Goal: Navigation & Orientation: Find specific page/section

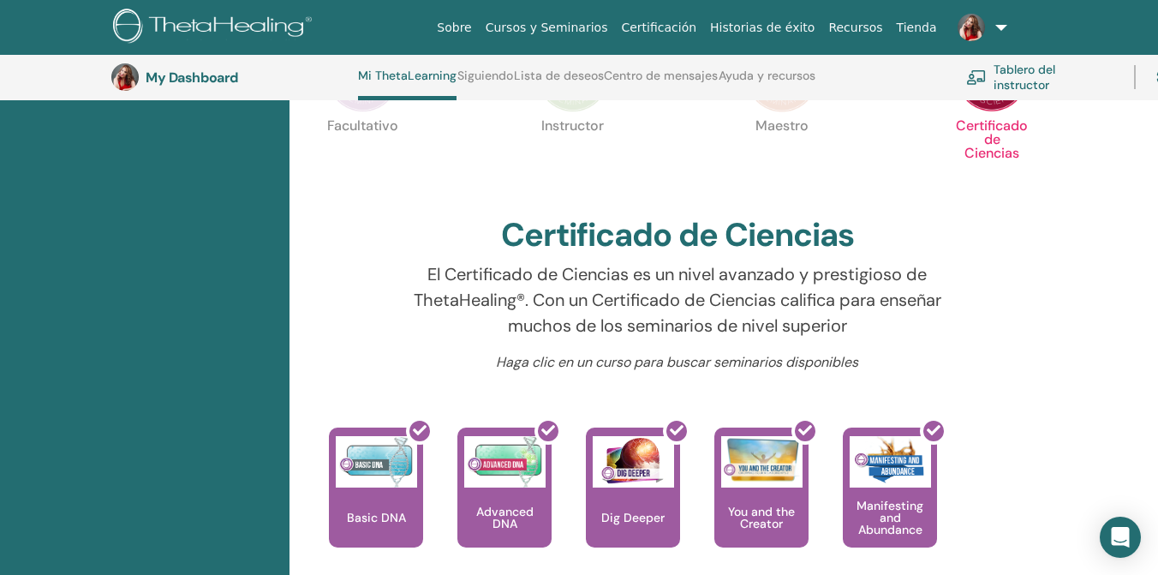
scroll to position [442, 0]
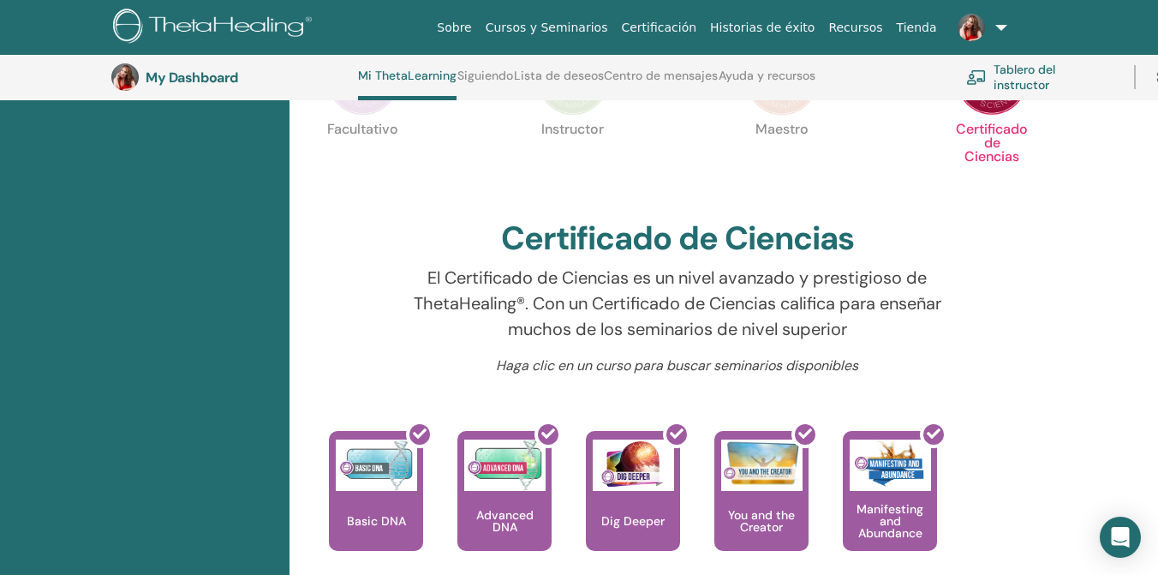
click at [1021, 75] on link "Tablero del instructor" at bounding box center [1039, 77] width 147 height 38
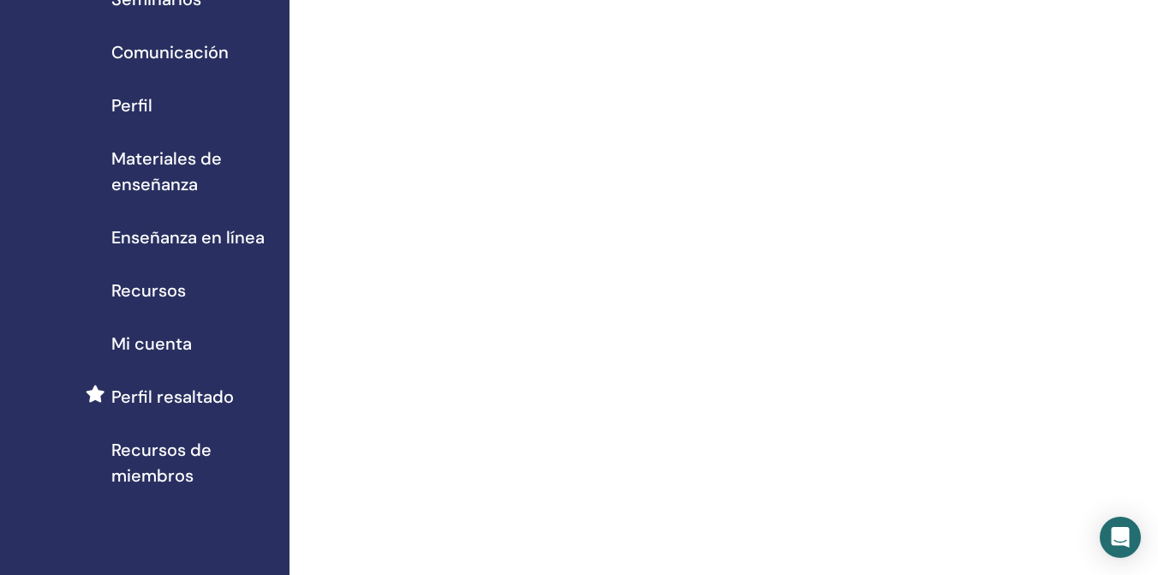
scroll to position [160, 0]
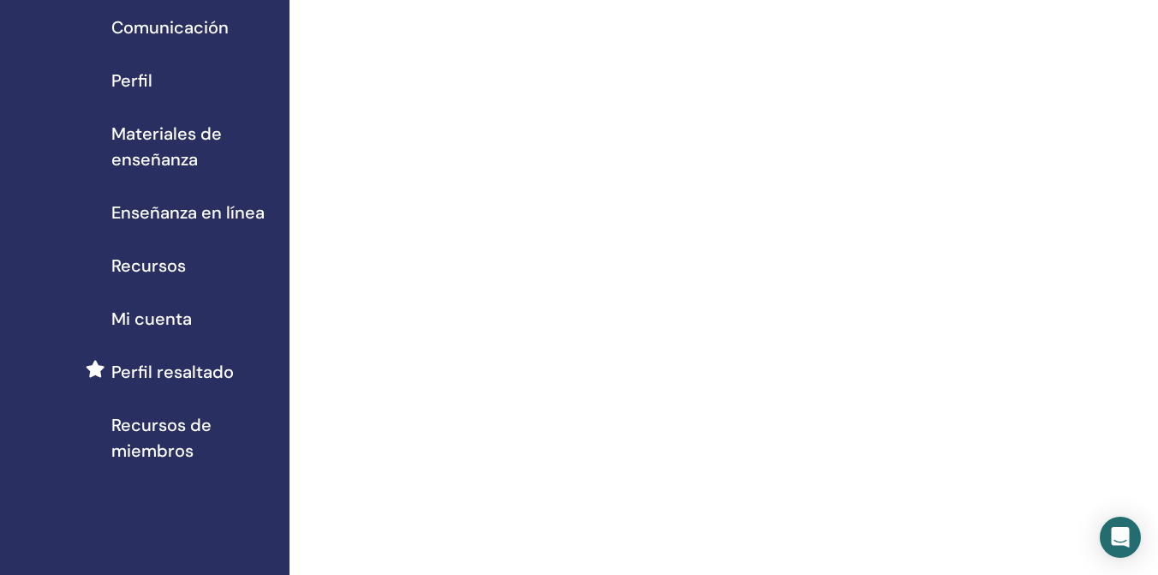
click at [169, 266] on span "Recursos" at bounding box center [148, 266] width 75 height 26
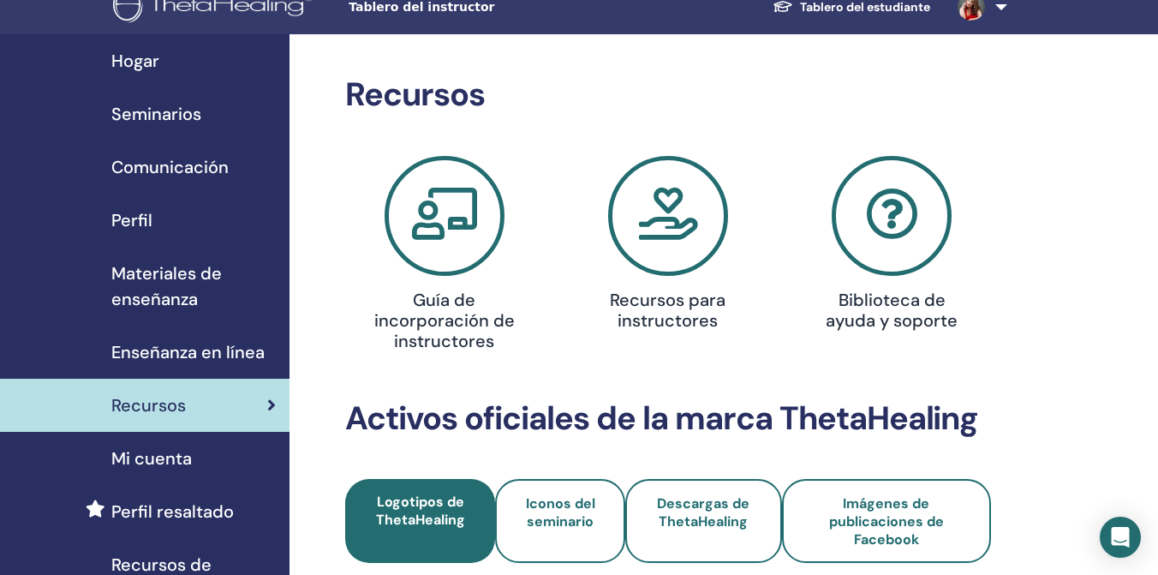
scroll to position [15, 0]
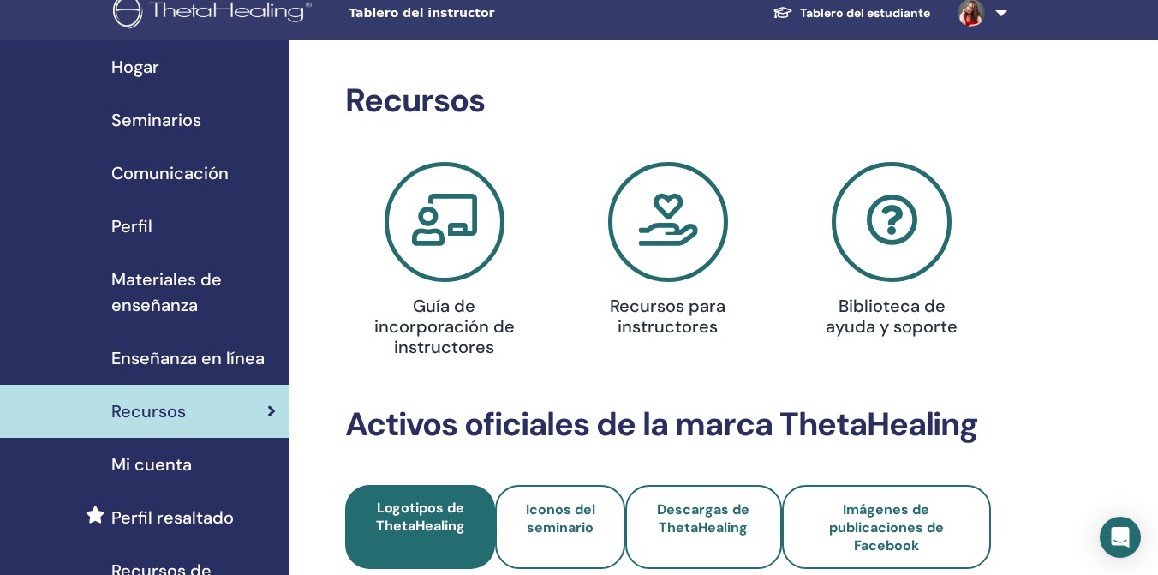
click at [157, 282] on span "Materiales de enseñanza" at bounding box center [193, 291] width 165 height 51
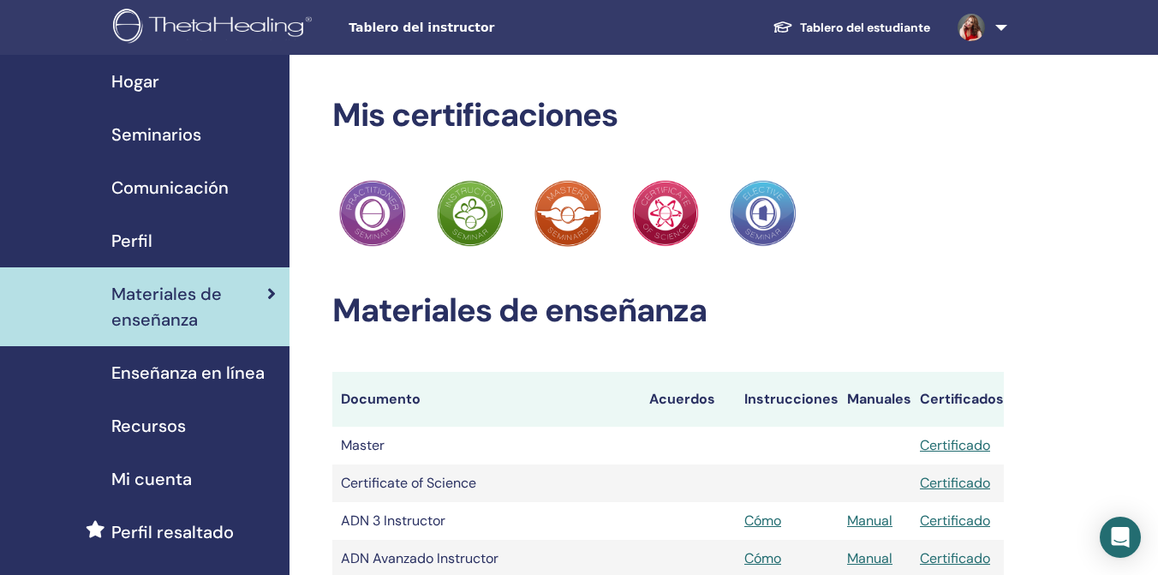
click at [900, 26] on link "Tablero del estudiante" at bounding box center [851, 28] width 185 height 32
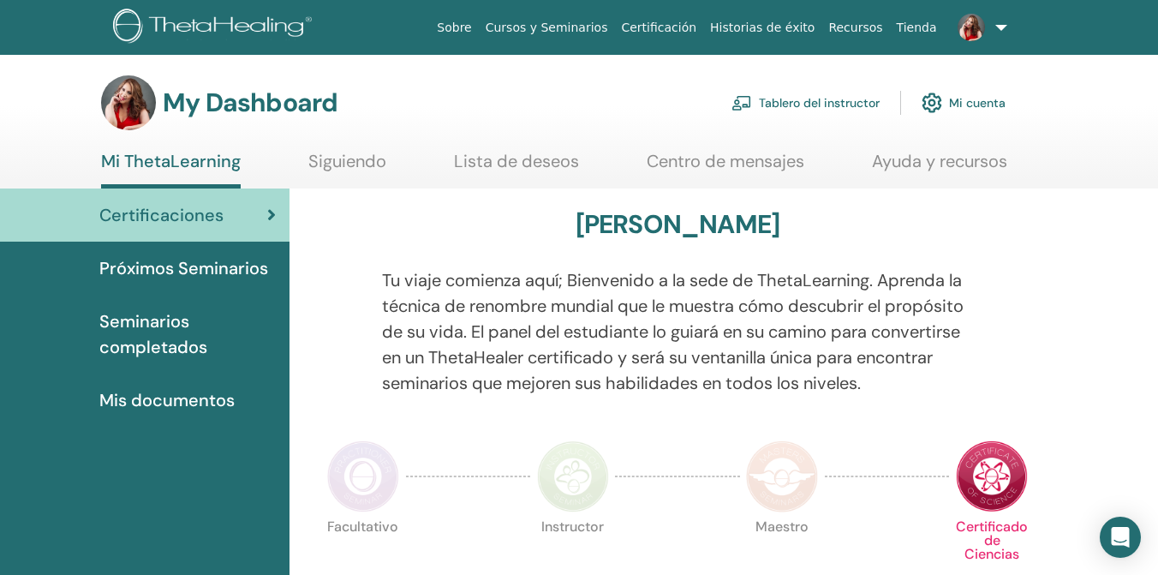
click at [233, 265] on span "Próximos Seminarios" at bounding box center [183, 268] width 169 height 26
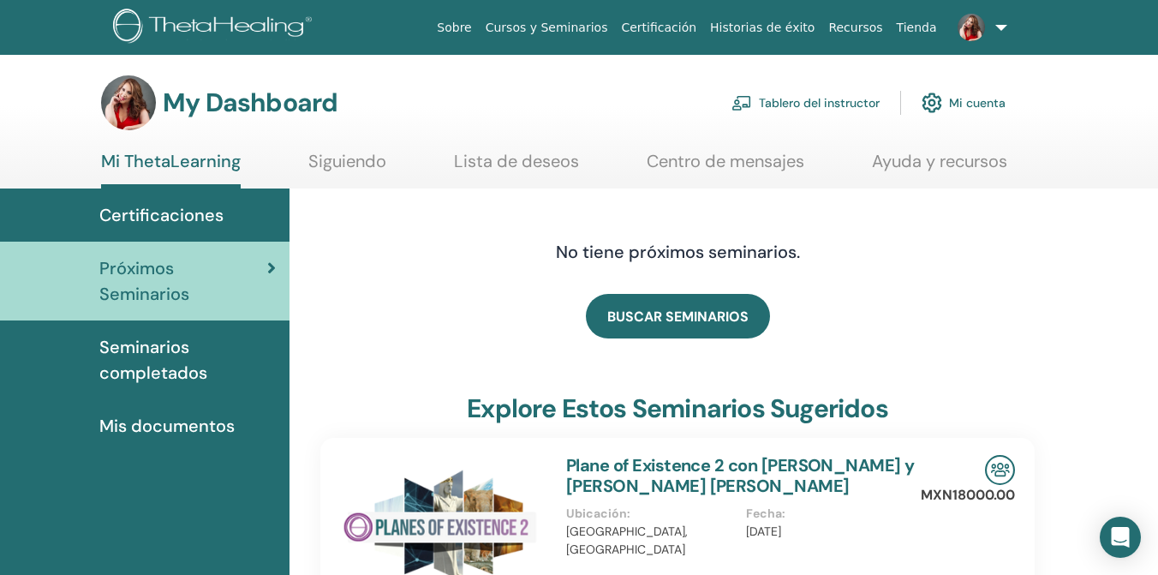
click at [162, 217] on span "Certificaciones" at bounding box center [161, 215] width 124 height 26
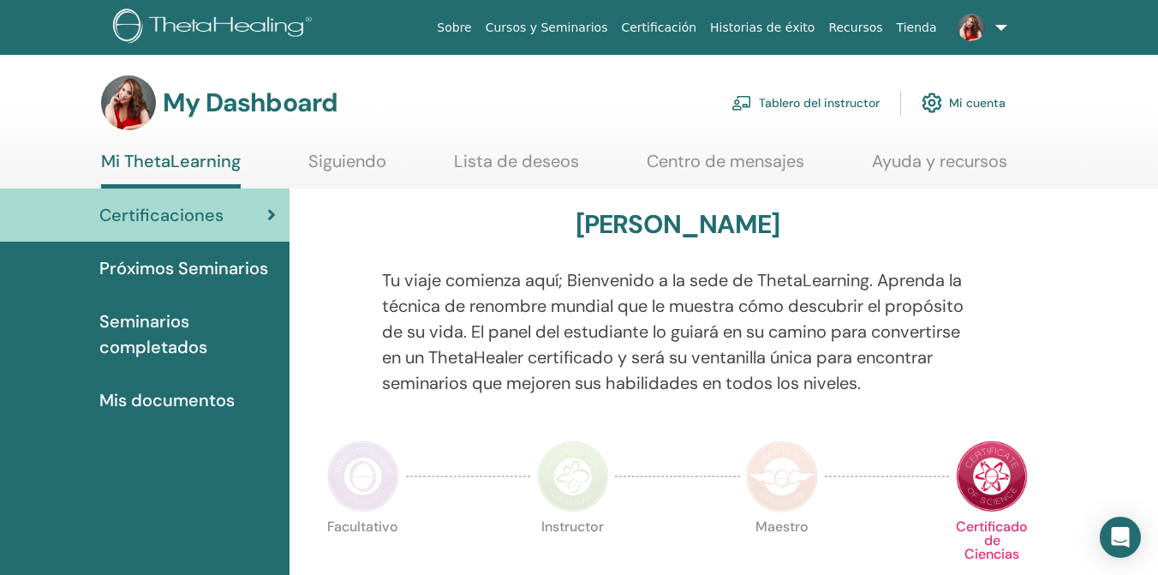
click at [862, 101] on link "Tablero del instructor" at bounding box center [806, 103] width 148 height 38
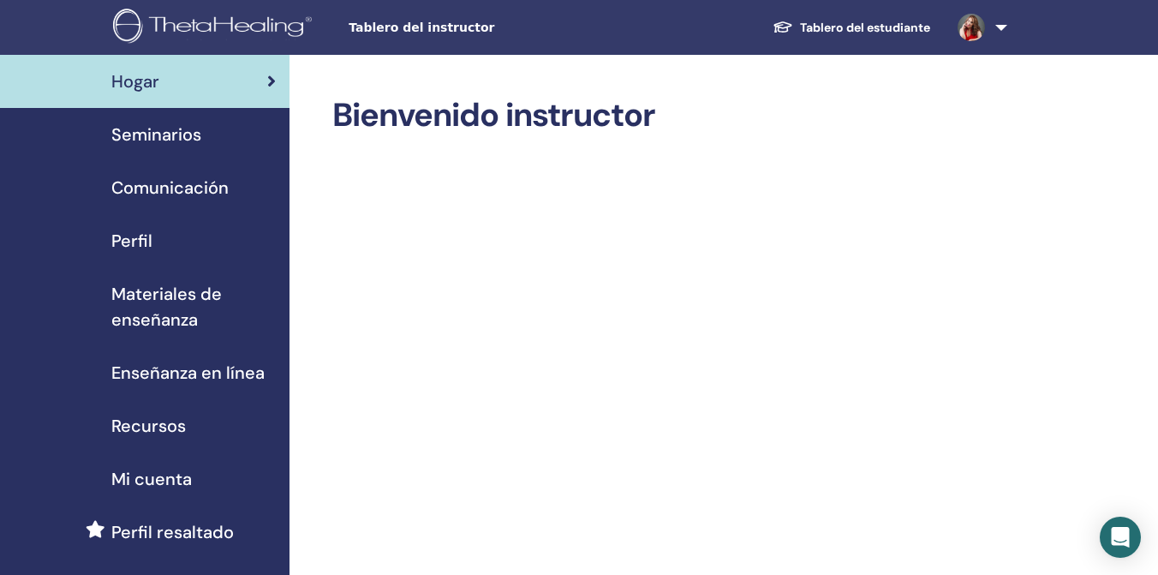
click at [158, 297] on span "Materiales de enseñanza" at bounding box center [193, 306] width 165 height 51
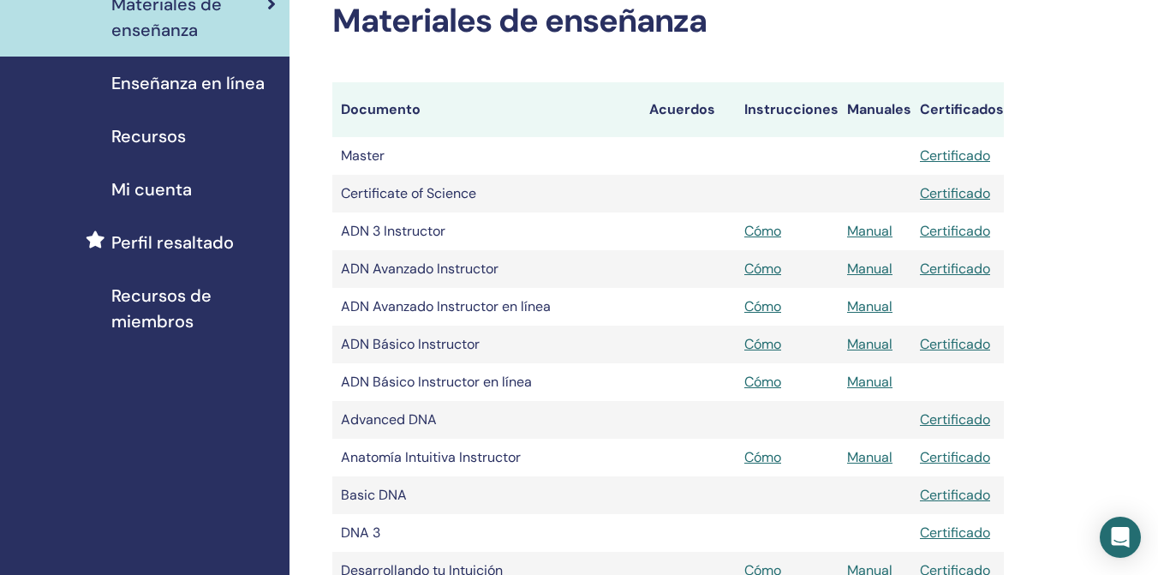
scroll to position [294, 0]
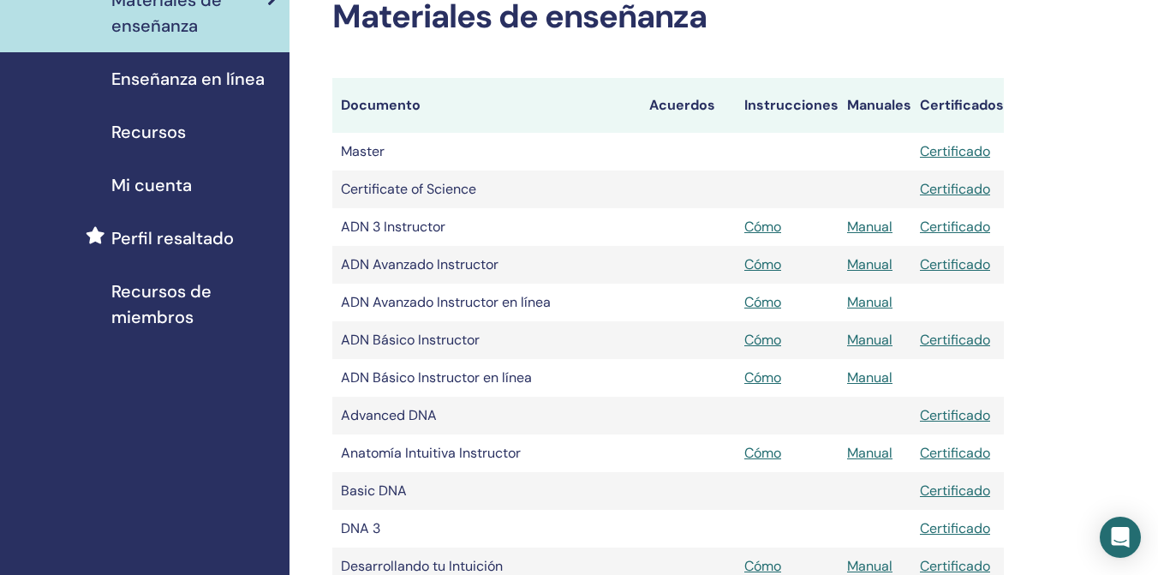
click at [165, 290] on span "Recursos de miembros" at bounding box center [193, 303] width 165 height 51
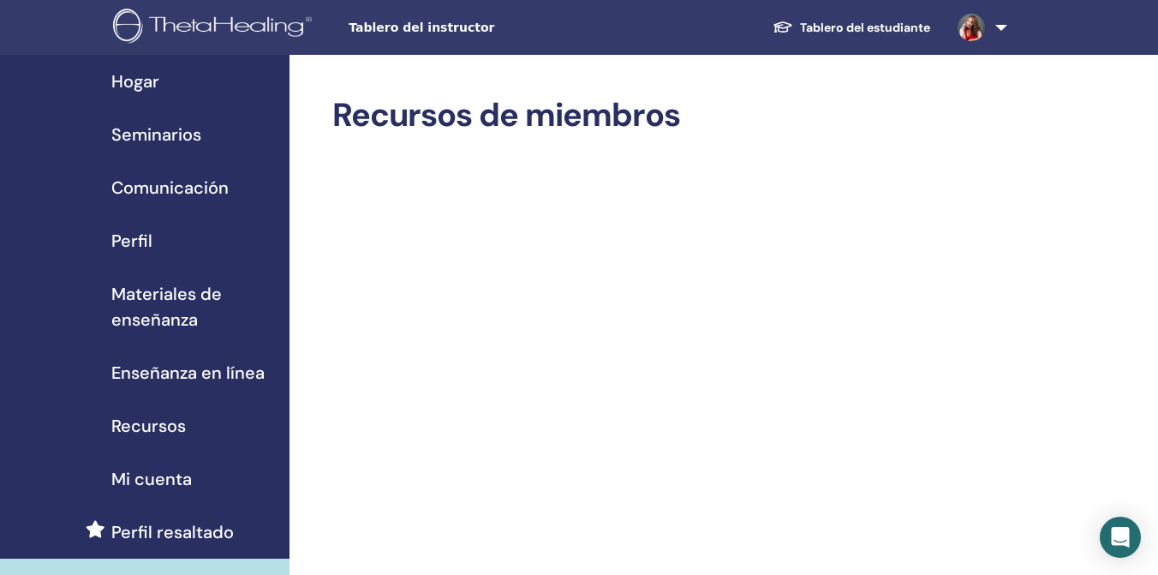
click at [190, 24] on img at bounding box center [215, 28] width 205 height 39
